Goal: Use online tool/utility: Use online tool/utility

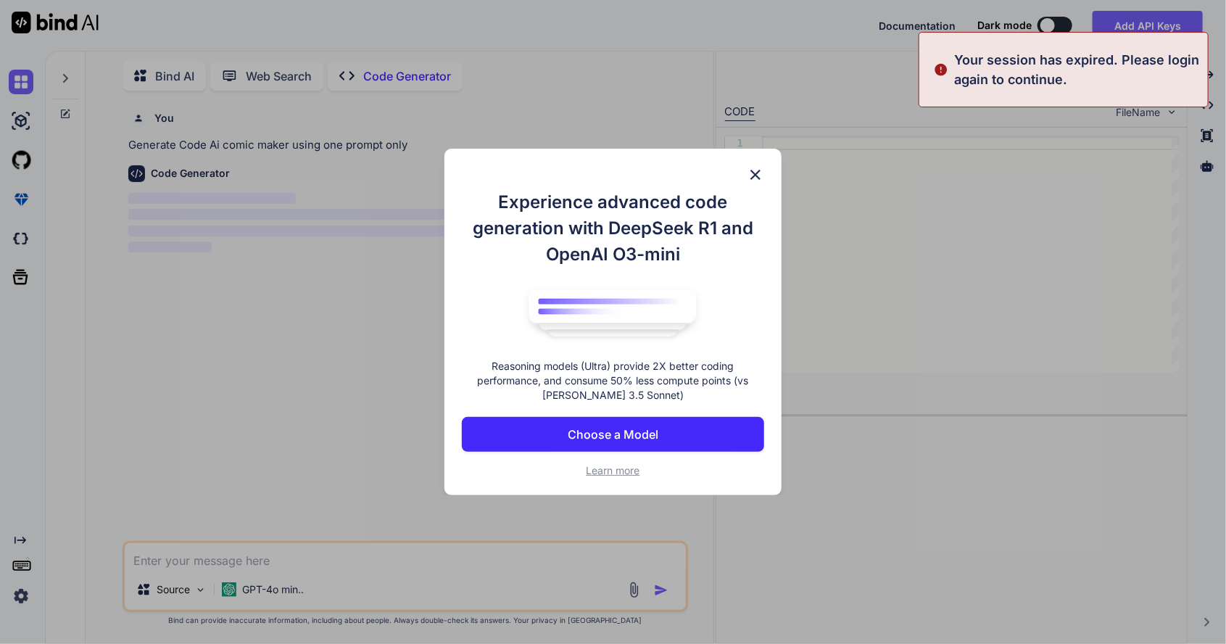
scroll to position [70, 0]
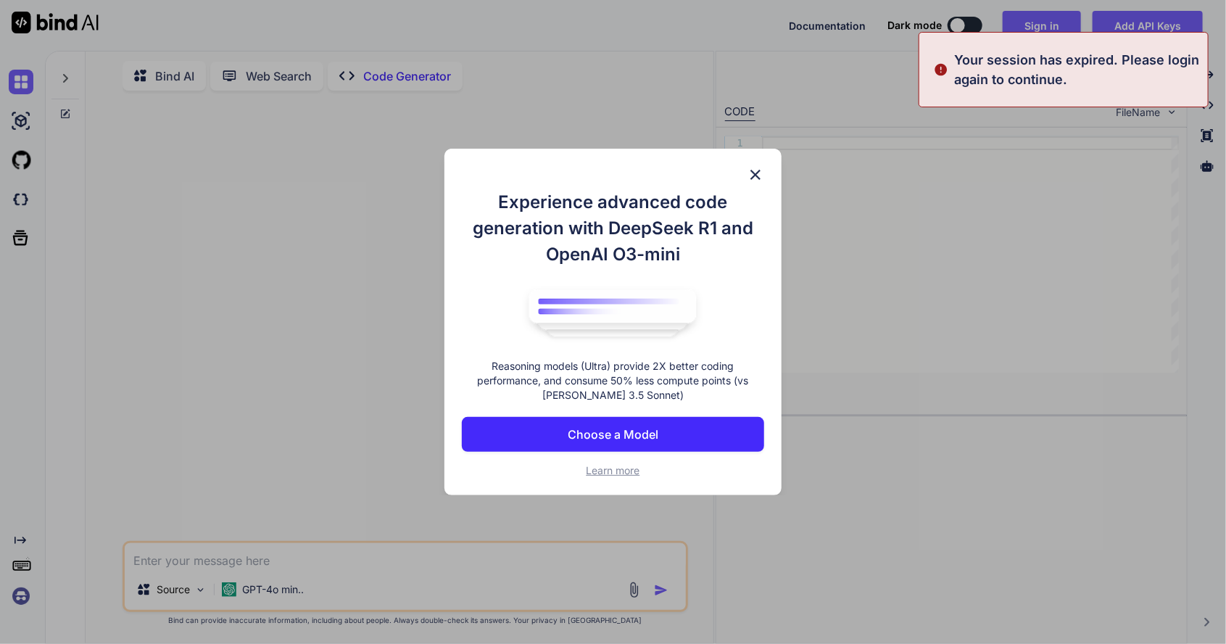
type textarea "x"
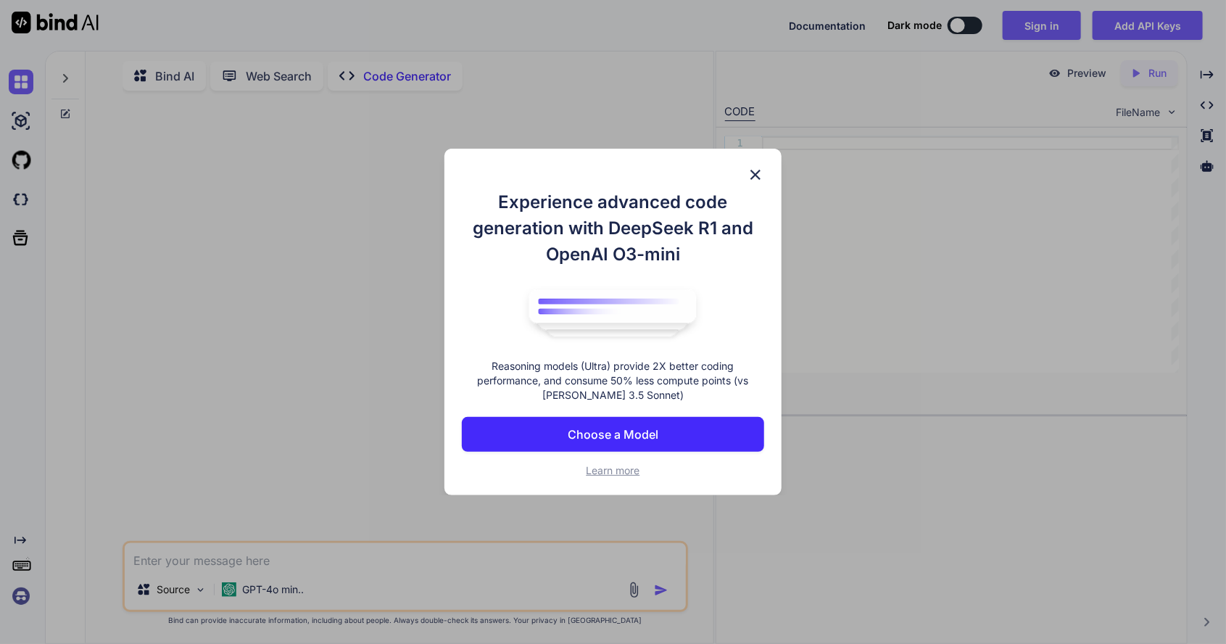
click at [674, 439] on button "Choose a Model" at bounding box center [613, 434] width 302 height 35
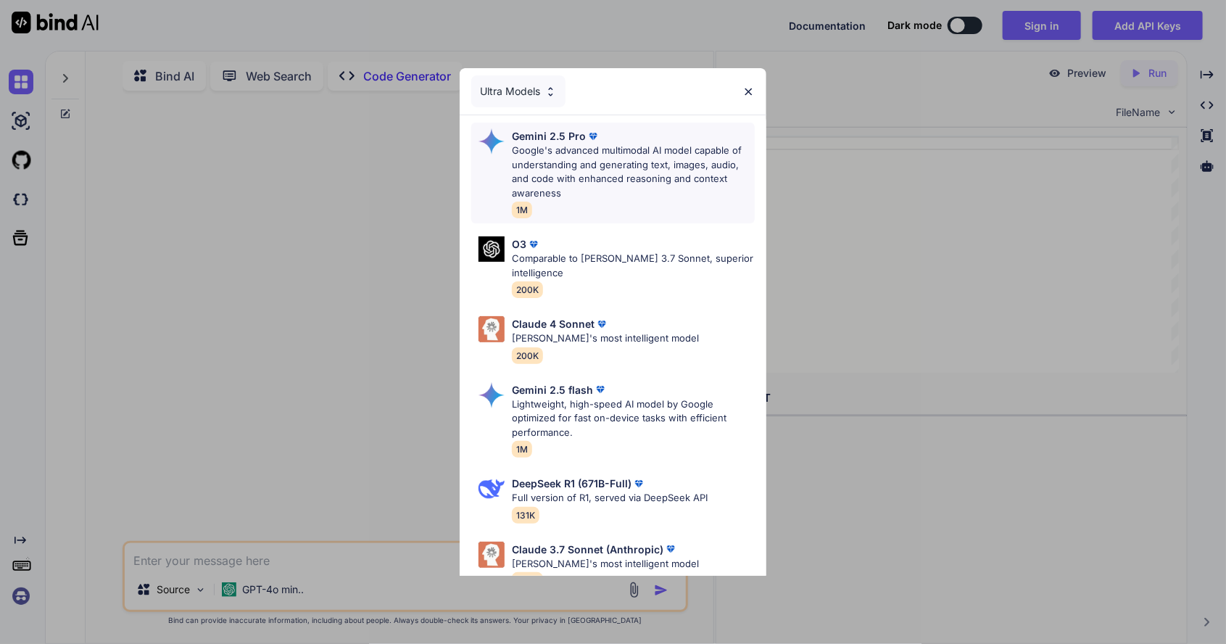
click at [658, 157] on p "Google's advanced multimodal AI model capable of understanding and generating t…" at bounding box center [633, 172] width 243 height 57
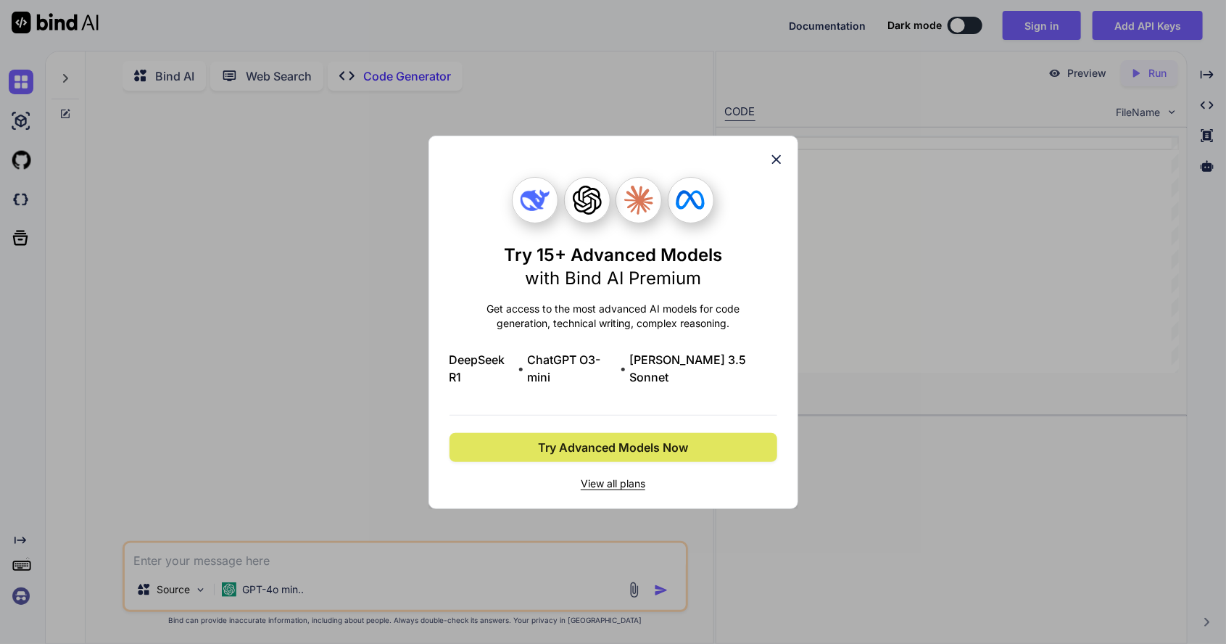
click at [704, 436] on button "Try Advanced Models Now" at bounding box center [613, 447] width 328 height 29
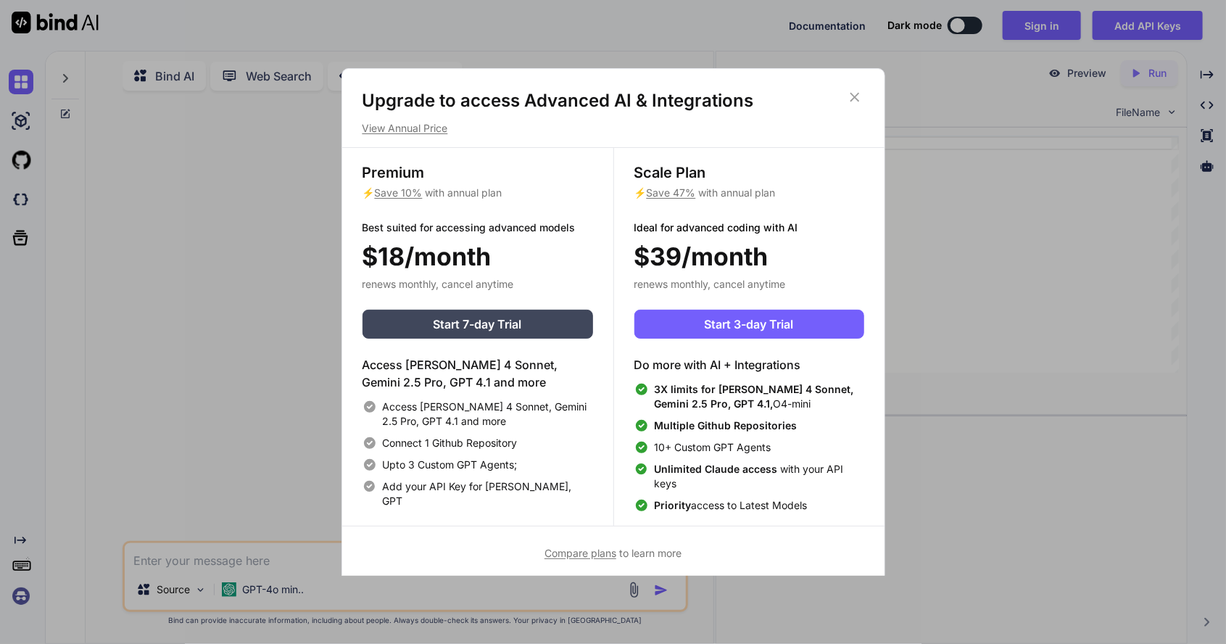
click at [854, 94] on icon at bounding box center [855, 97] width 16 height 16
